Goal: Information Seeking & Learning: Learn about a topic

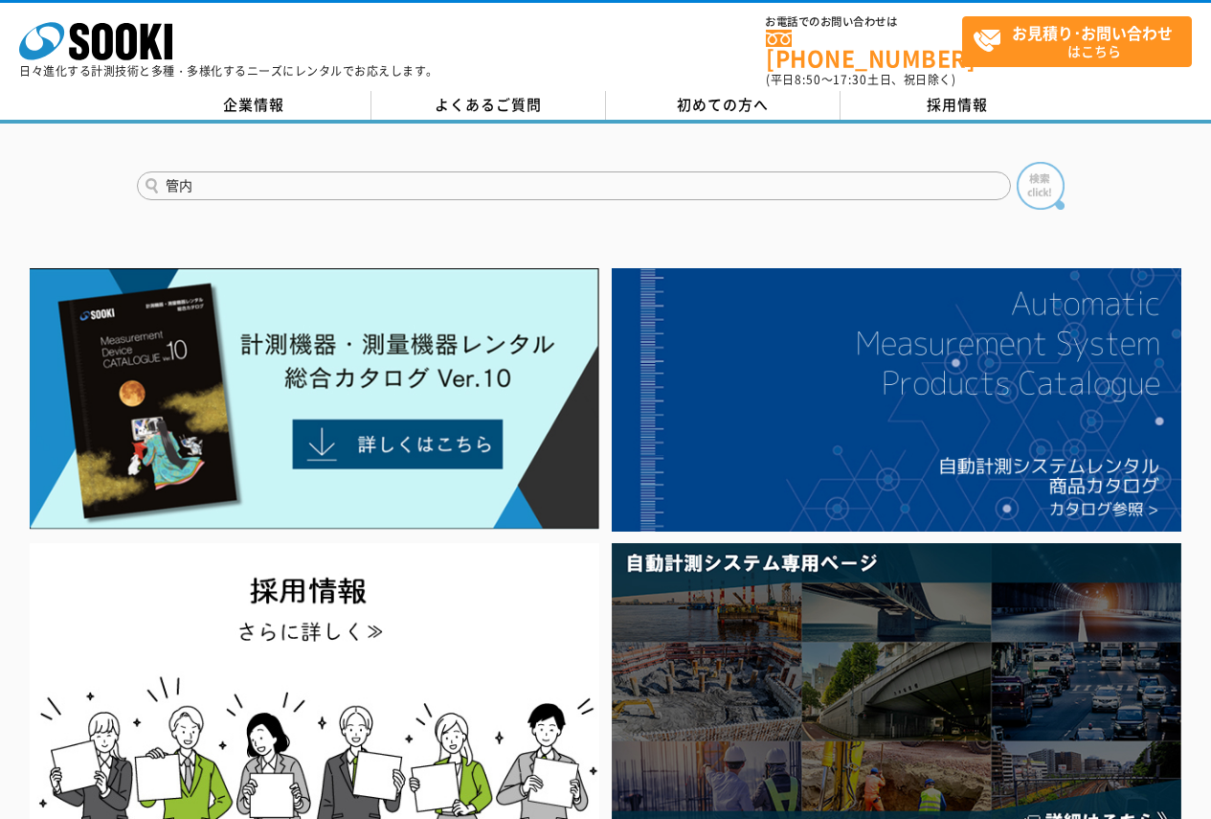
type input "管内"
click at [1053, 162] on img at bounding box center [1041, 186] width 48 height 48
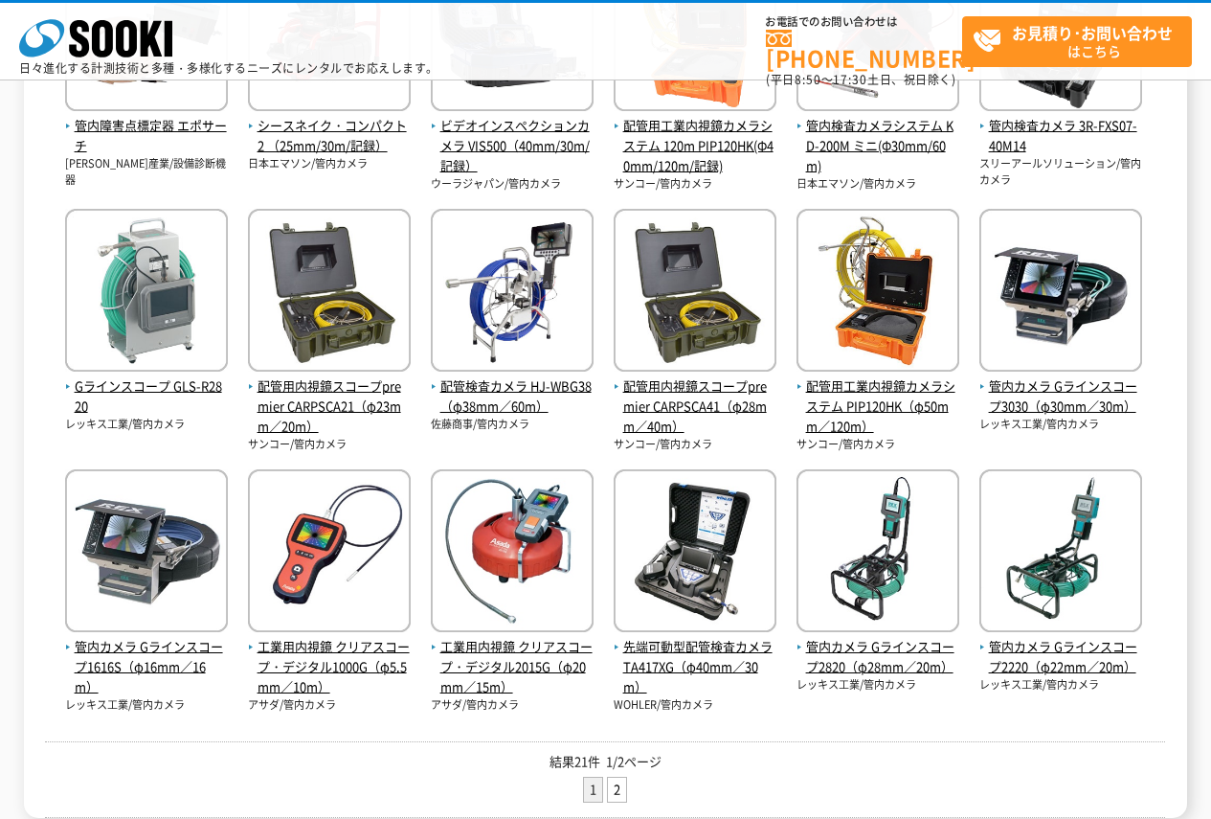
scroll to position [520, 0]
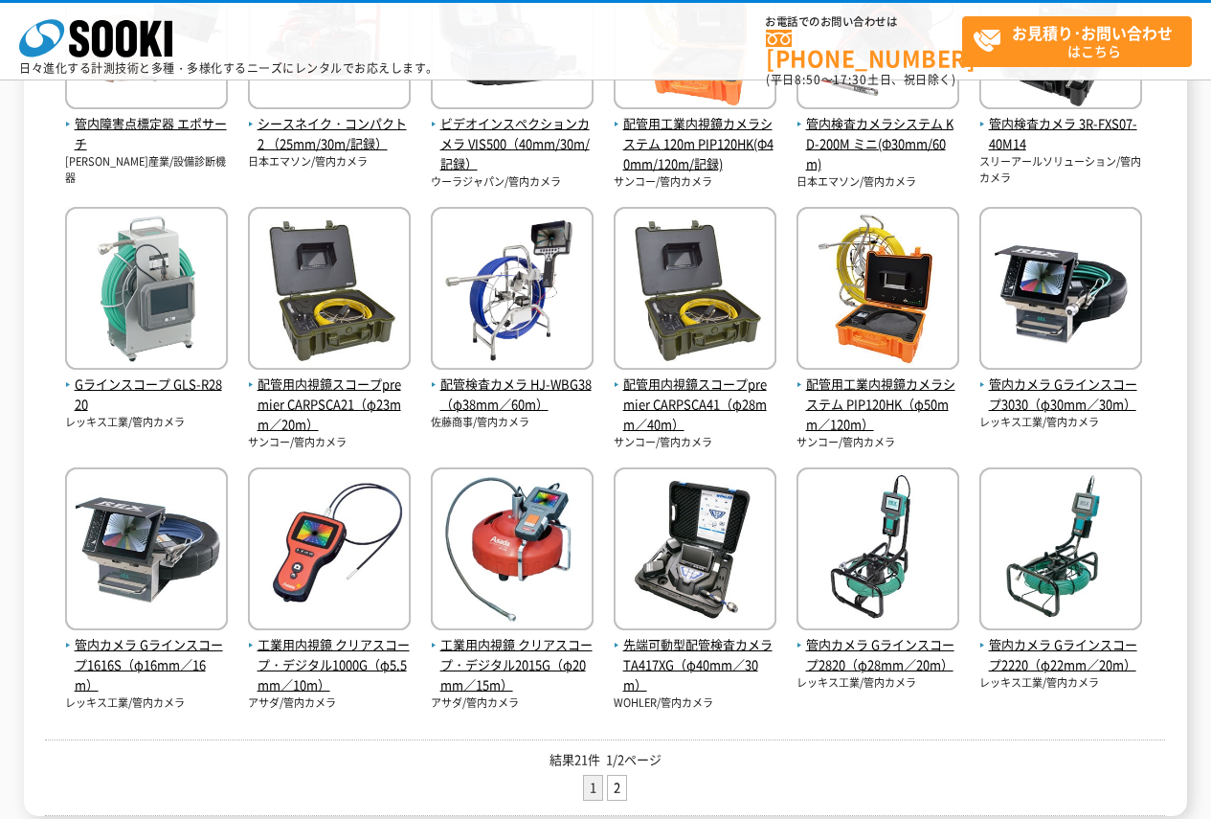
click at [1210, 346] on html "株式会社 ソーキ spMenu 日々進化する計測技術と多種・多様化するニーズにレンタルでお応えします。 お電話でのお問い合わせは [PHONE_NUMBER]…" at bounding box center [605, 288] width 1211 height 1616
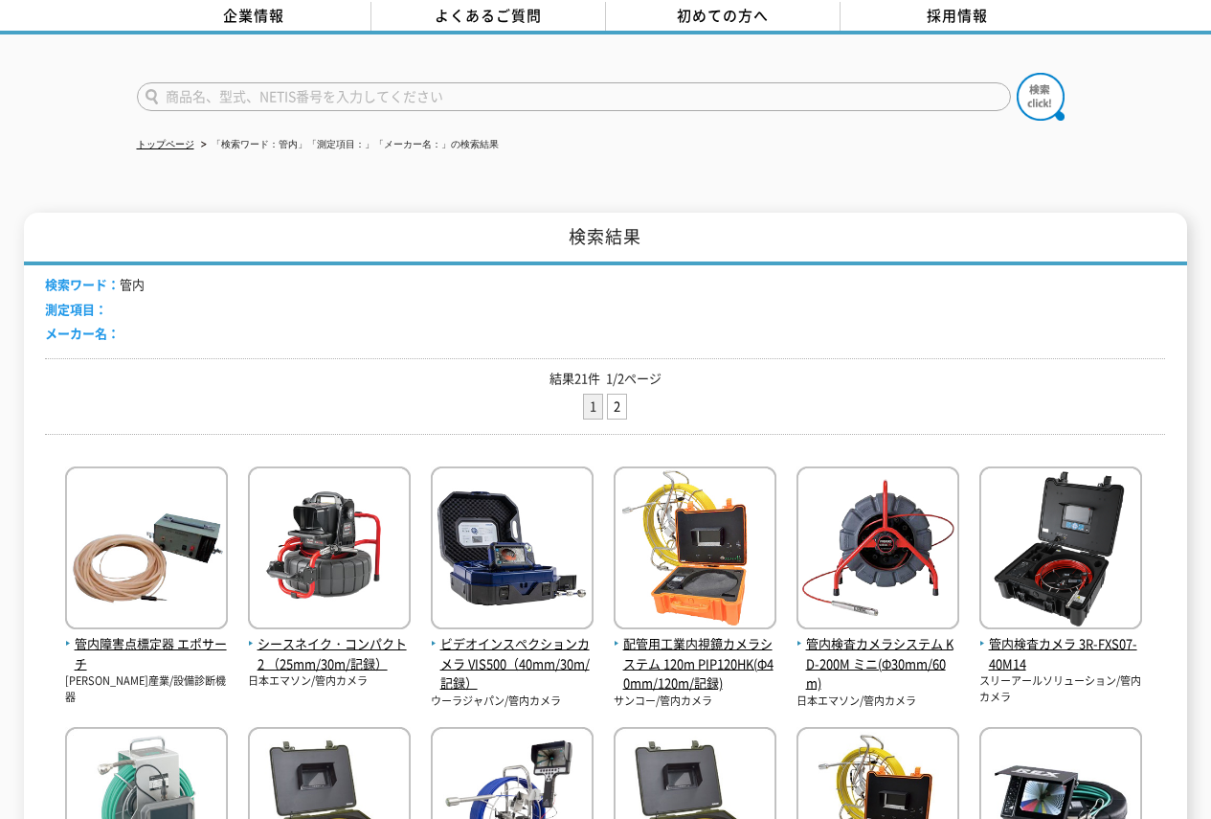
scroll to position [12, 0]
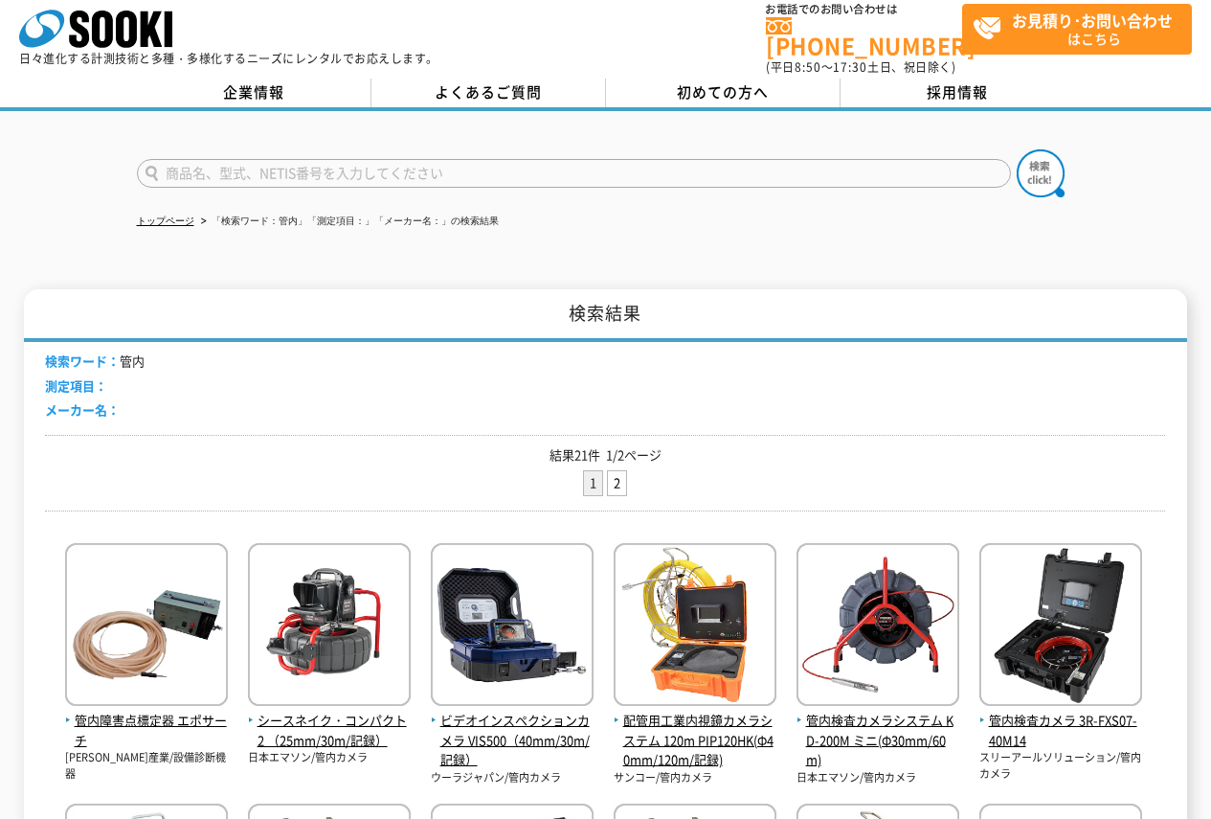
click at [318, 170] on input "text" at bounding box center [574, 173] width 874 height 29
type input "KD"
click at [1017, 149] on button at bounding box center [1041, 173] width 48 height 48
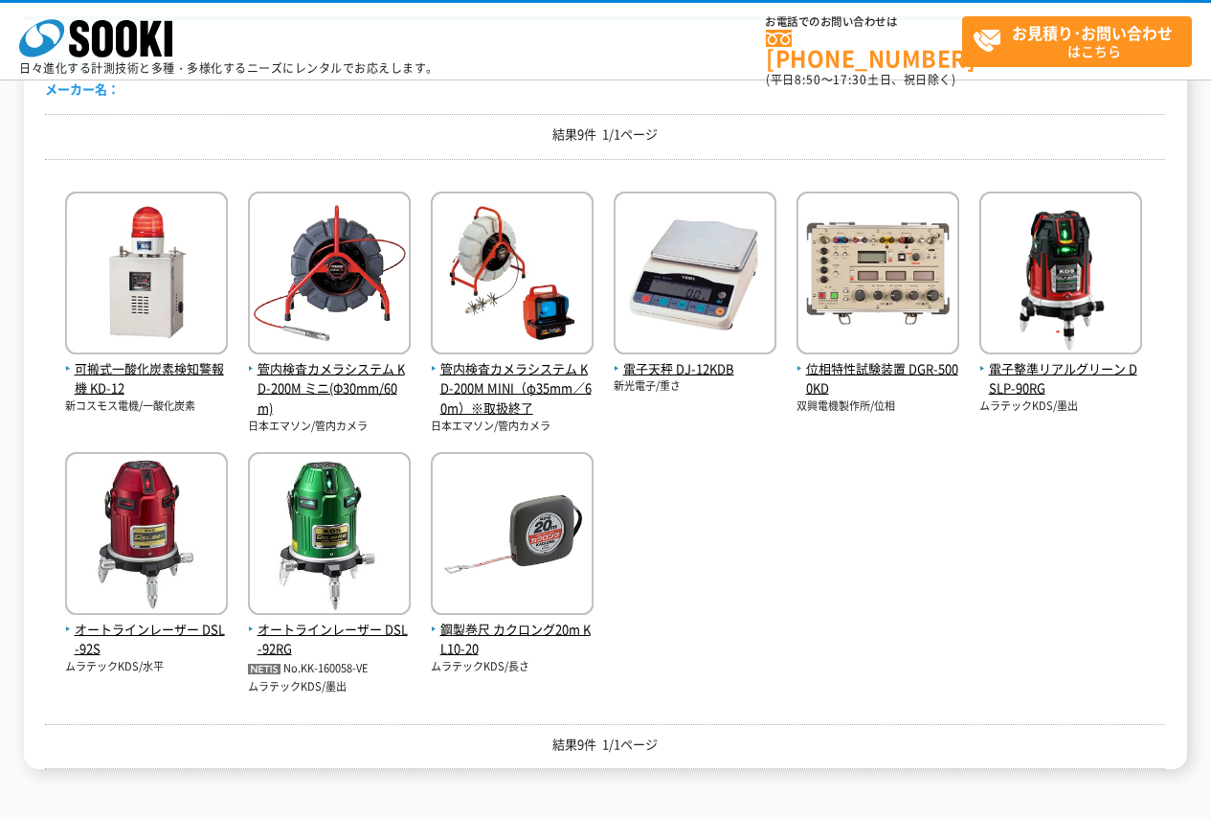
scroll to position [242, 0]
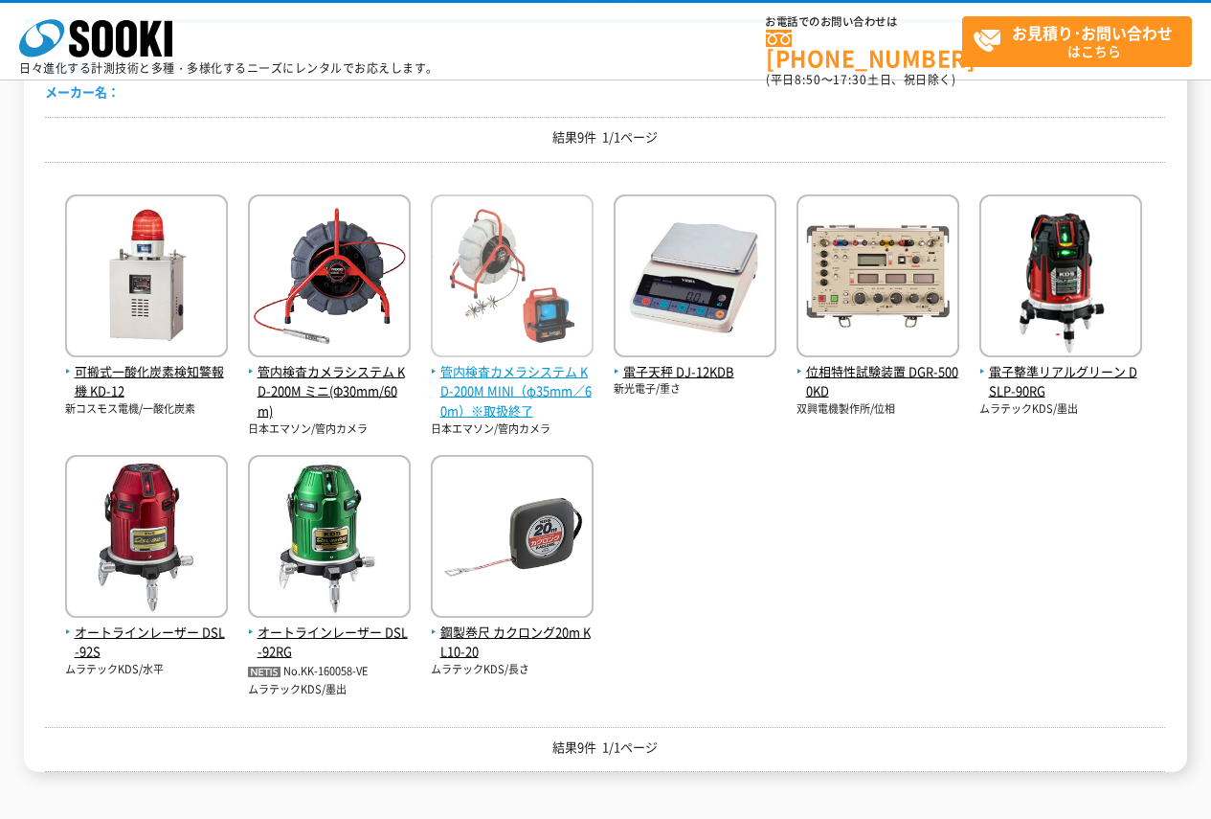
click at [514, 407] on span "管内検査カメラシステム KD-200M MINI（φ35mm／60m）※取扱終了" at bounding box center [512, 391] width 163 height 59
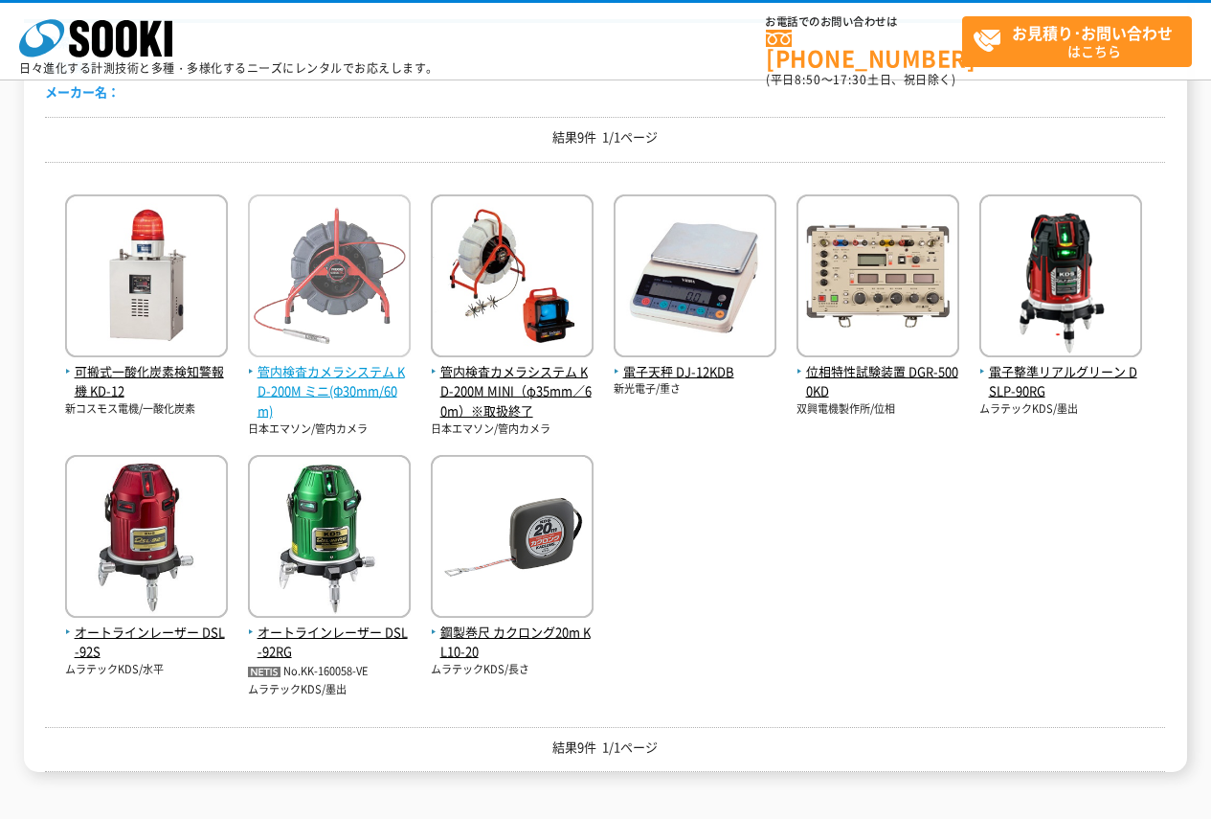
click at [356, 363] on span "管内検査カメラシステム KD-200M ミニ(Φ30mm/60m)" at bounding box center [329, 391] width 163 height 59
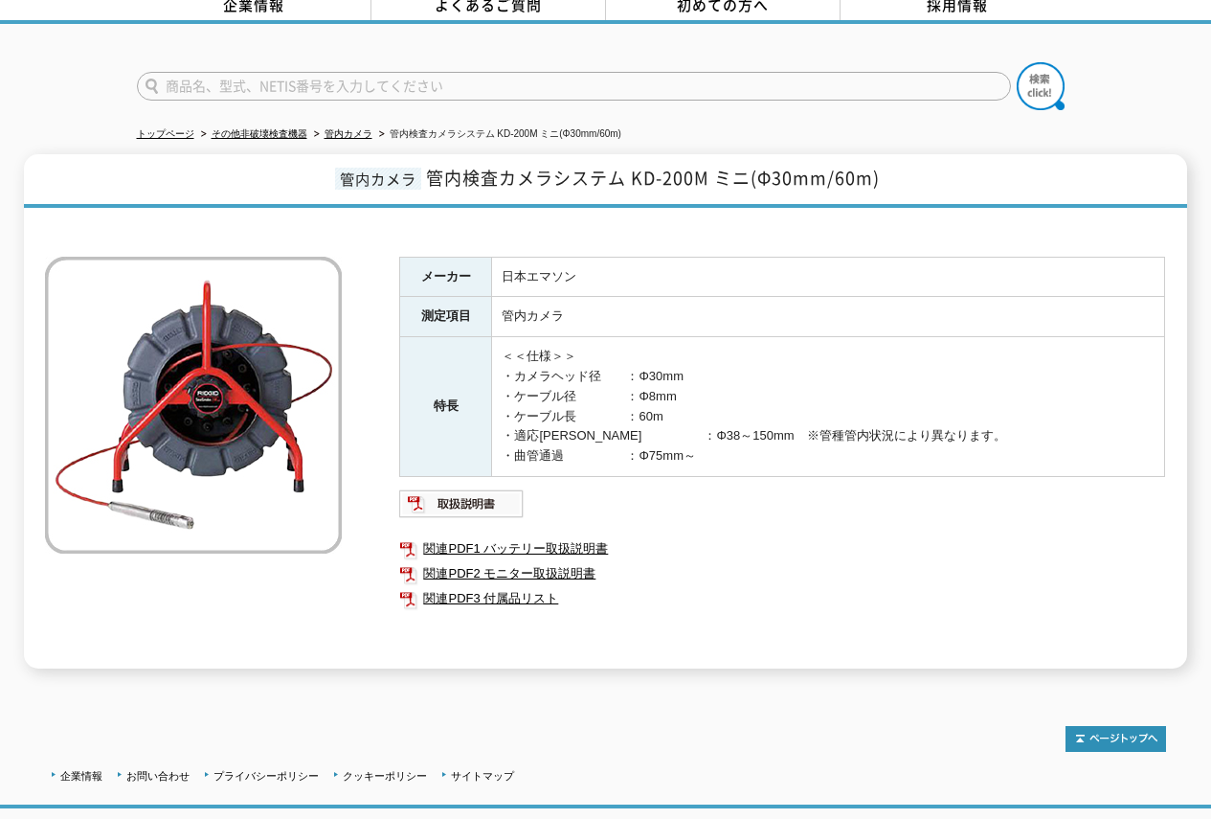
scroll to position [116, 0]
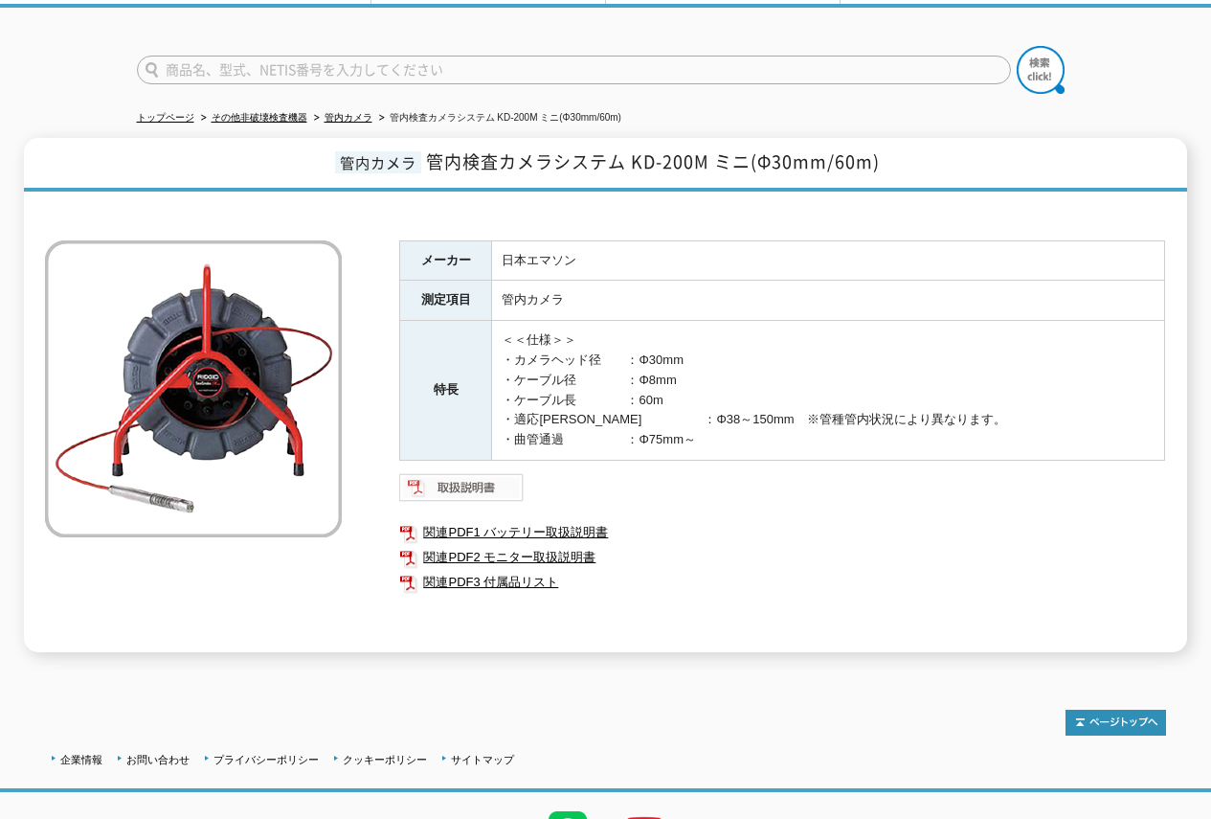
click at [490, 476] on img at bounding box center [461, 487] width 125 height 31
click at [469, 520] on link "関連PDF1 バッテリー取扱説明書" at bounding box center [782, 532] width 766 height 25
